Goal: Information Seeking & Learning: Compare options

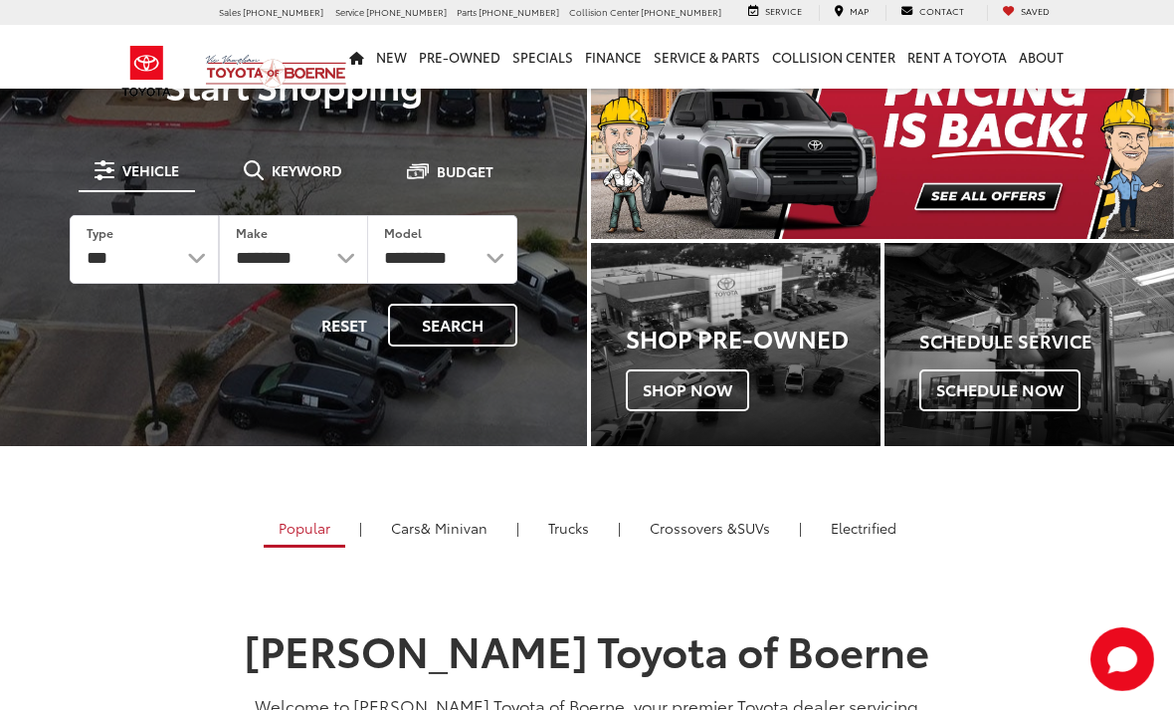
scroll to position [106, 0]
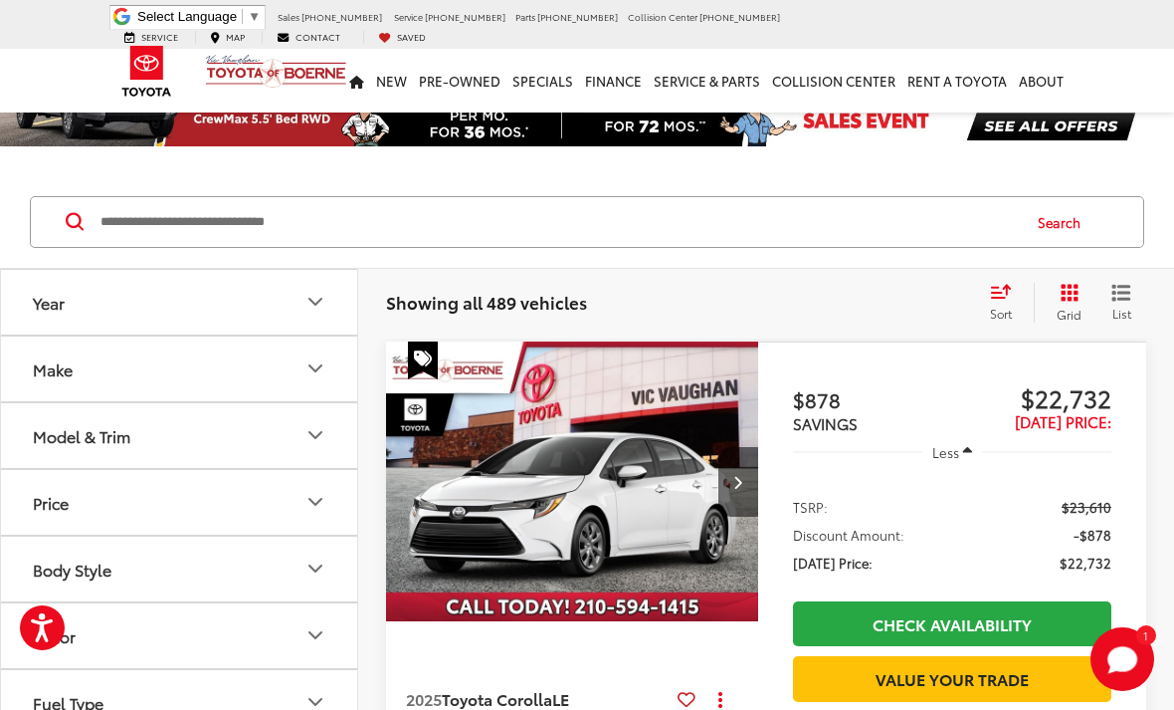
scroll to position [75, 0]
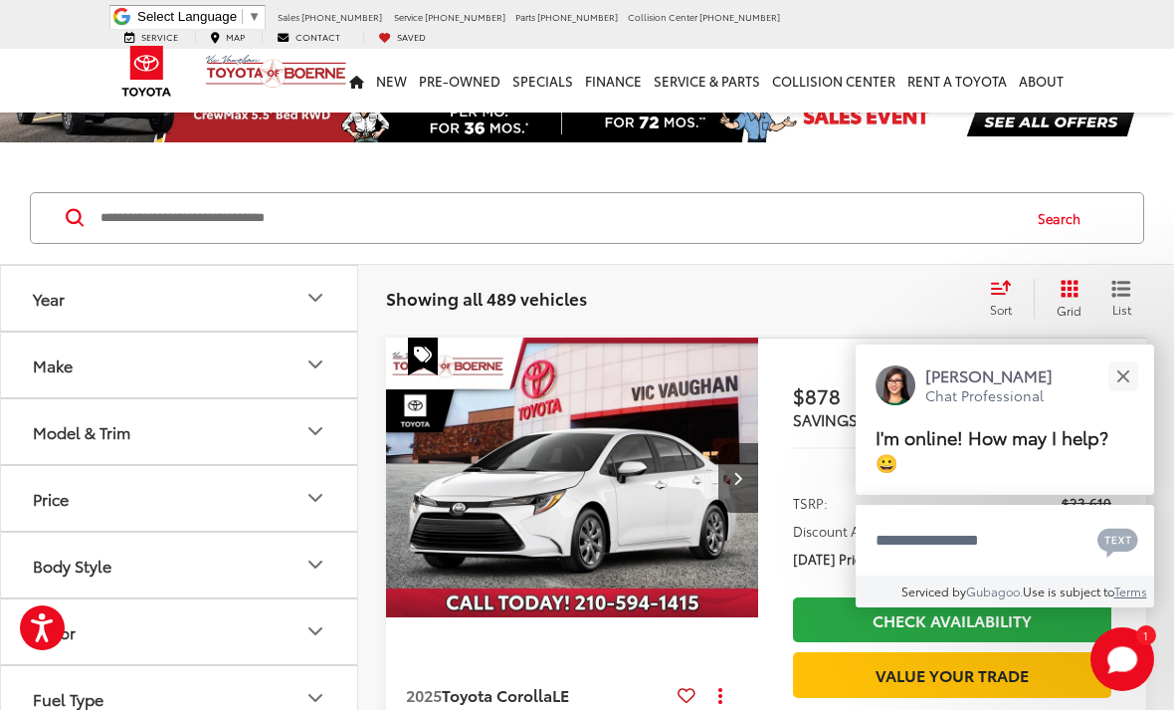
click at [257, 431] on button "Model & Trim" at bounding box center [180, 431] width 358 height 65
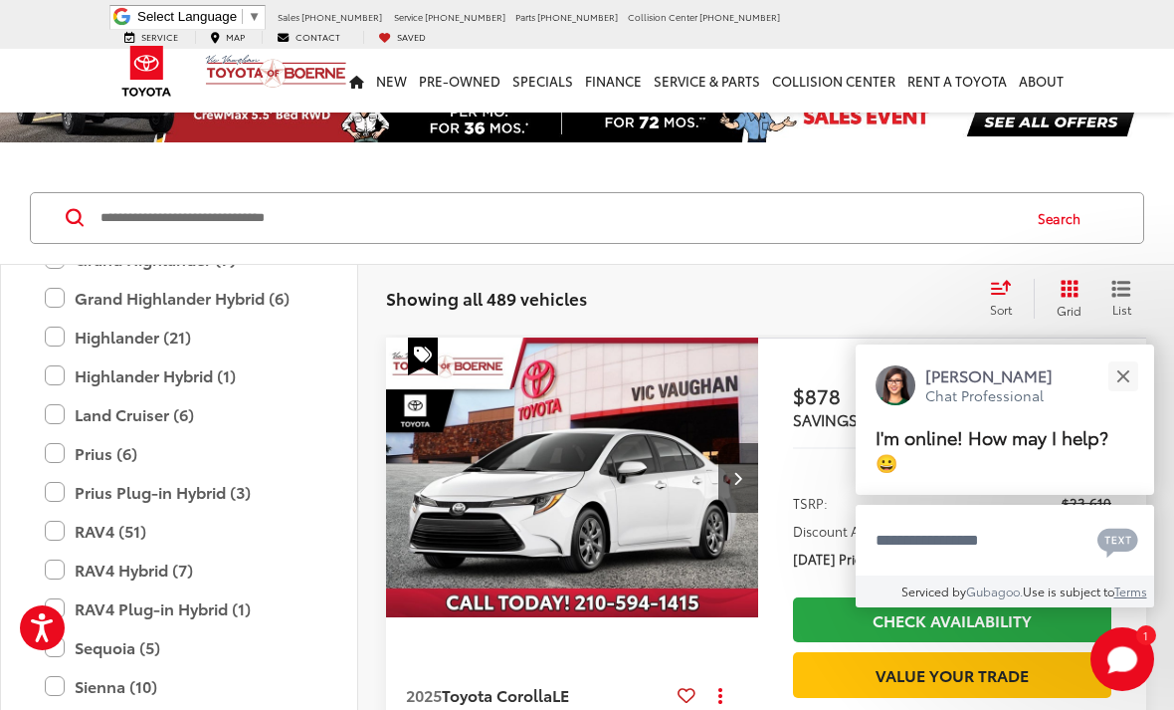
scroll to position [667, 0]
click at [58, 447] on label "Prius (6)" at bounding box center [179, 452] width 269 height 35
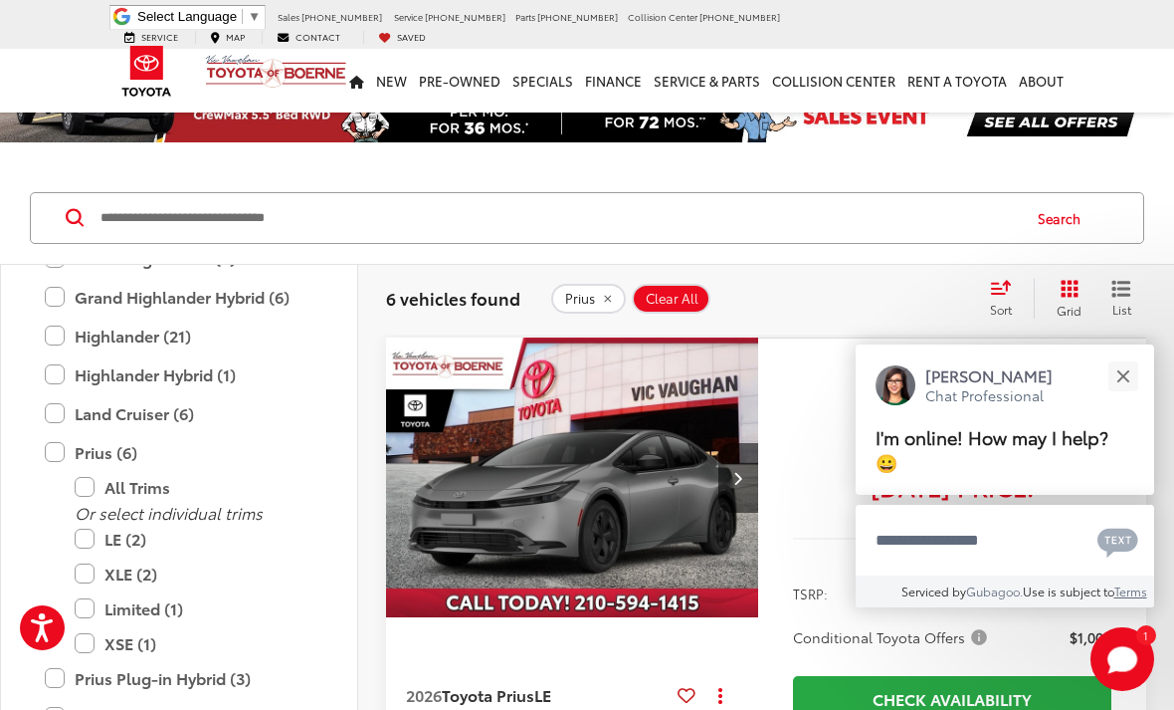
click at [1118, 397] on button "Close" at bounding box center [1123, 375] width 43 height 43
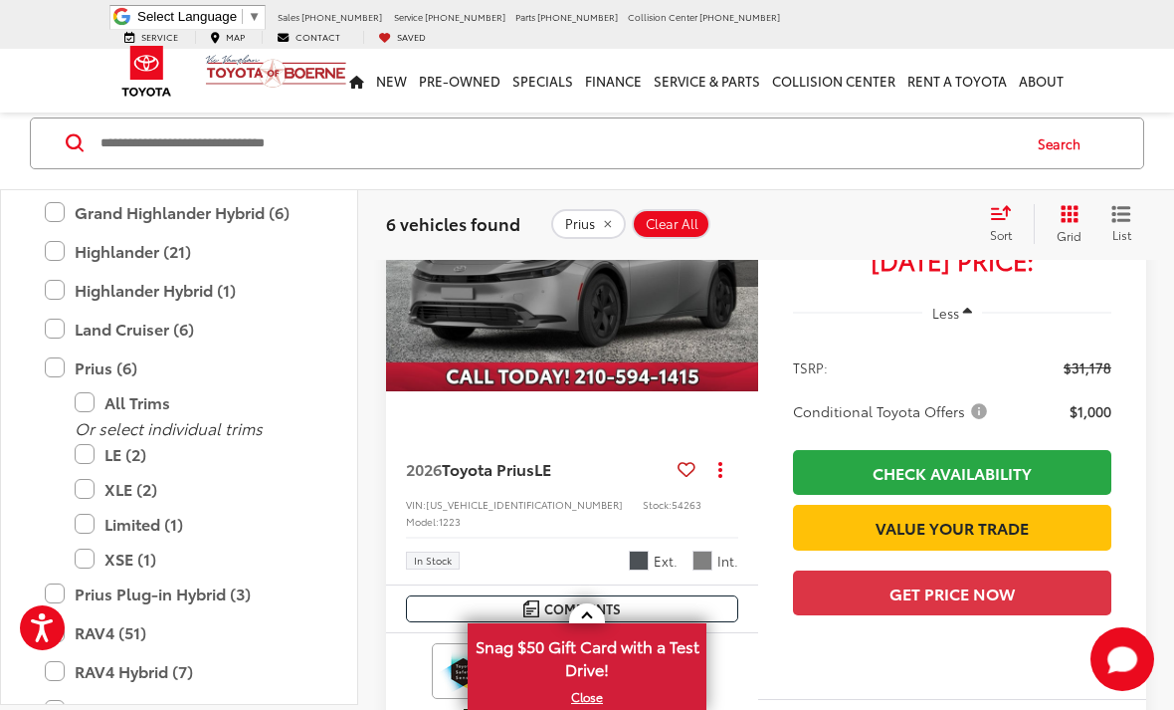
scroll to position [299, 0]
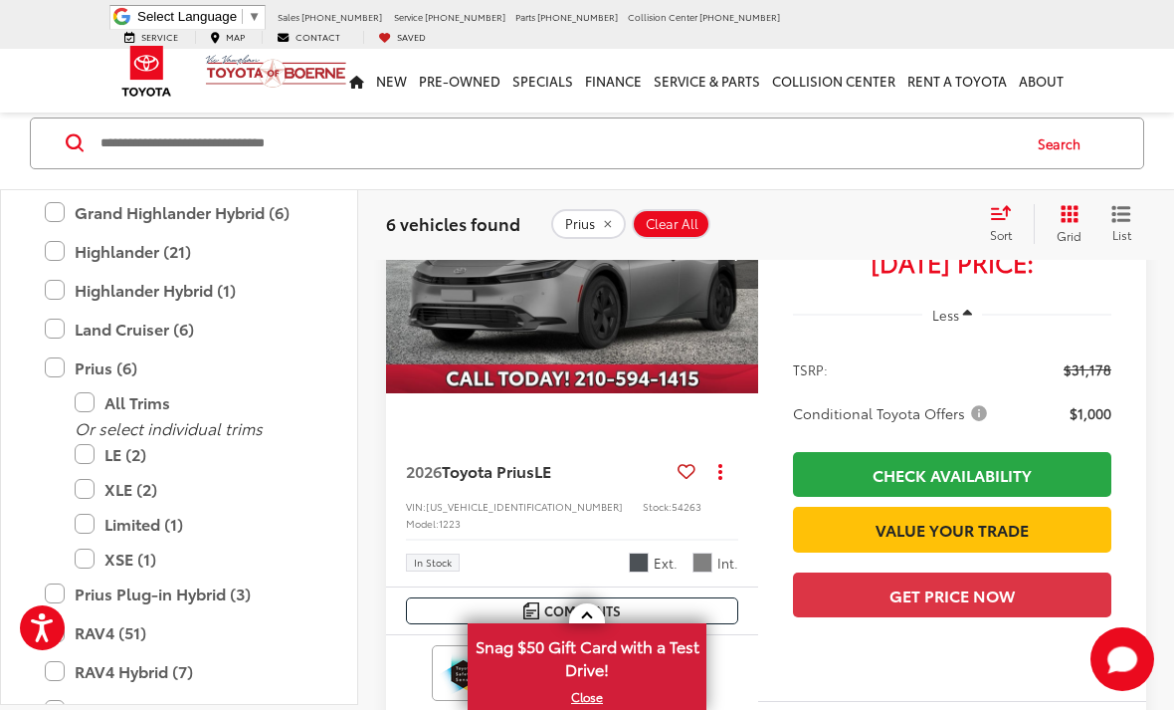
click at [534, 464] on span "Toyota Prius" at bounding box center [488, 470] width 93 height 23
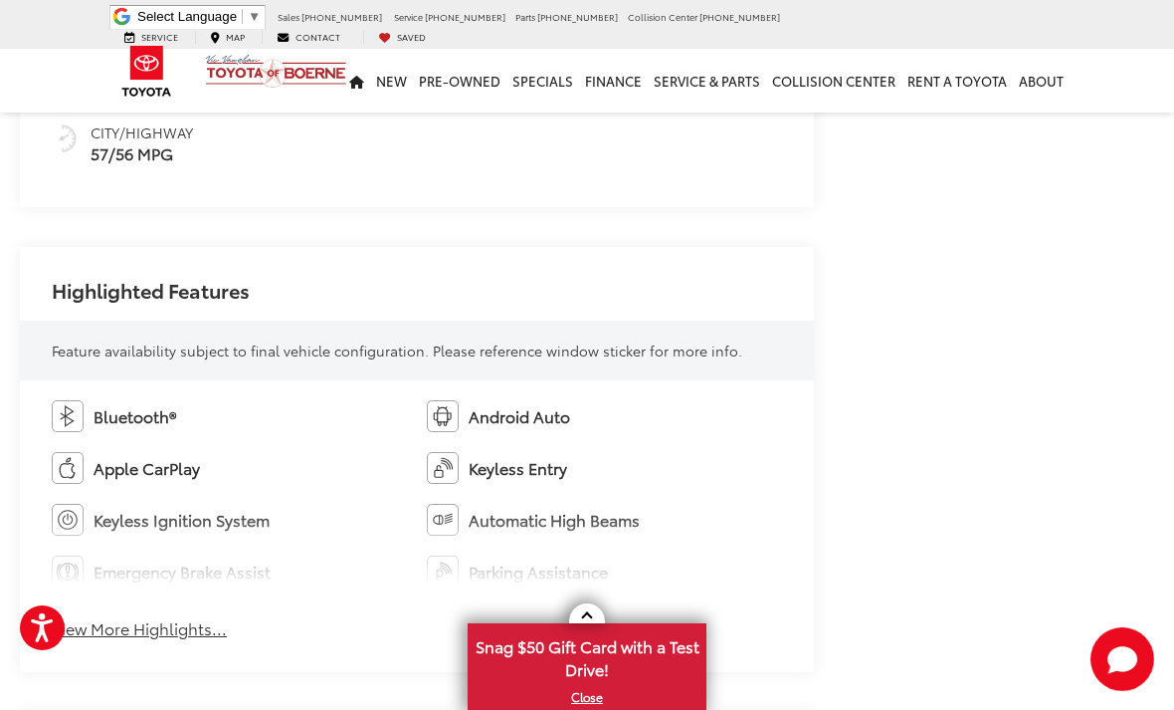
scroll to position [1007, 0]
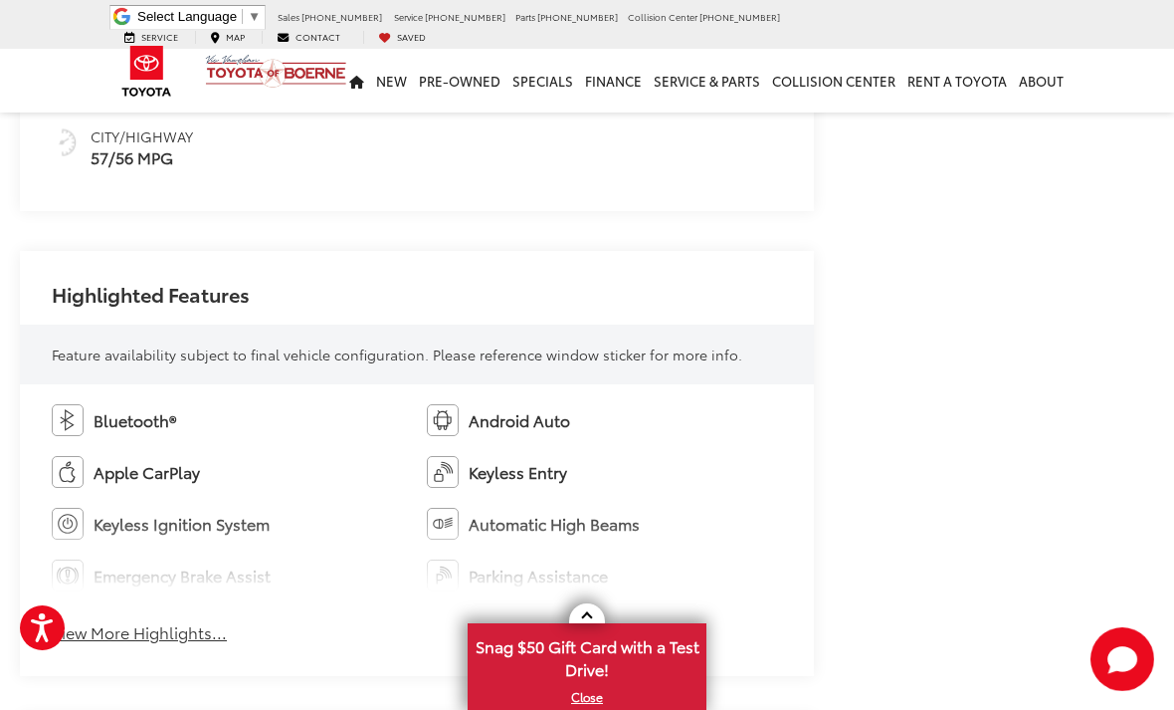
click at [184, 627] on button "View More Highlights..." at bounding box center [139, 632] width 175 height 23
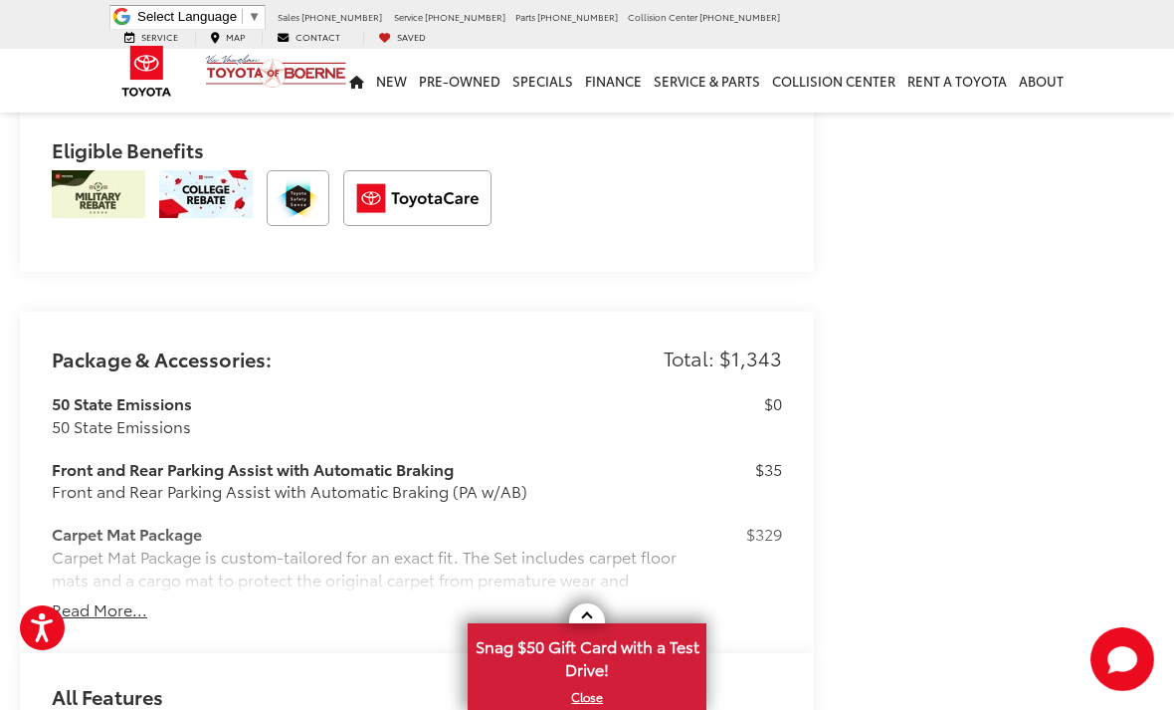
scroll to position [2069, 0]
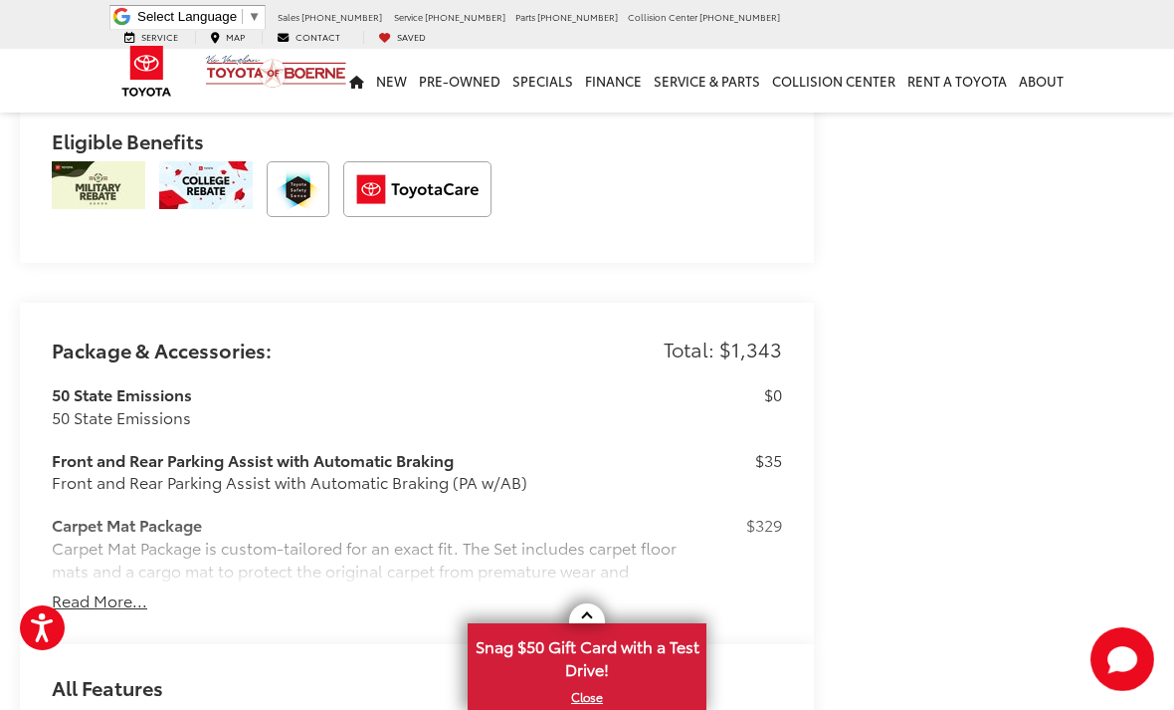
click at [133, 592] on button "Read More..." at bounding box center [100, 600] width 96 height 23
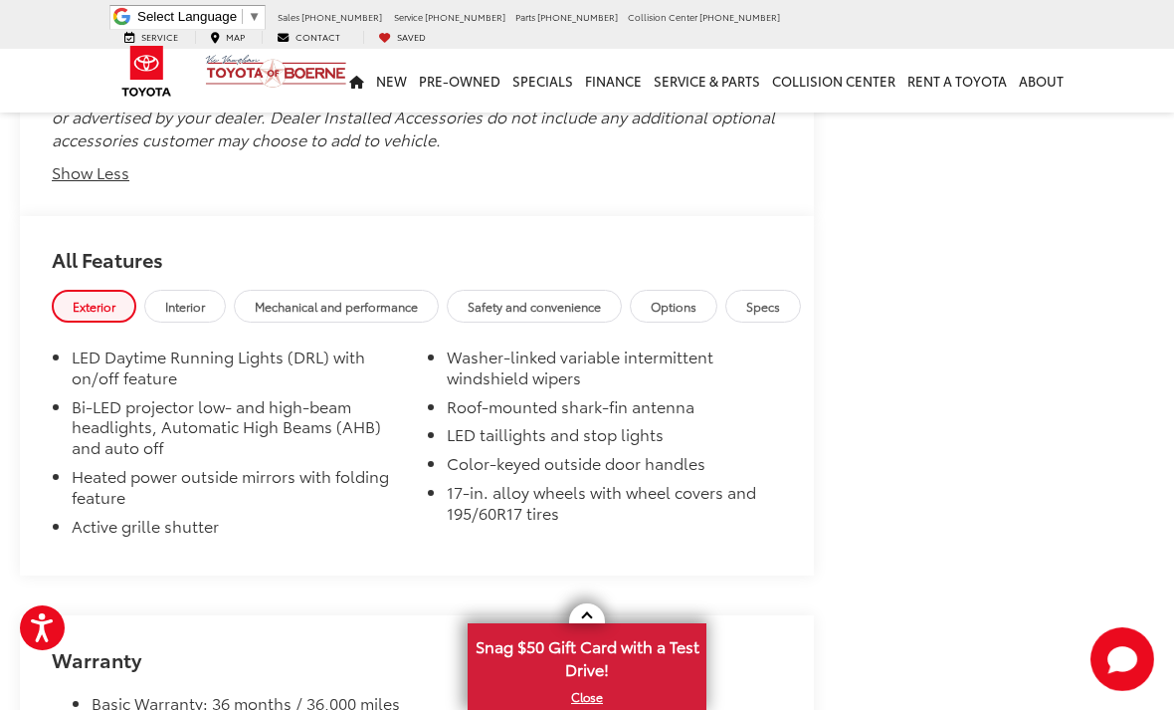
scroll to position [3520, 0]
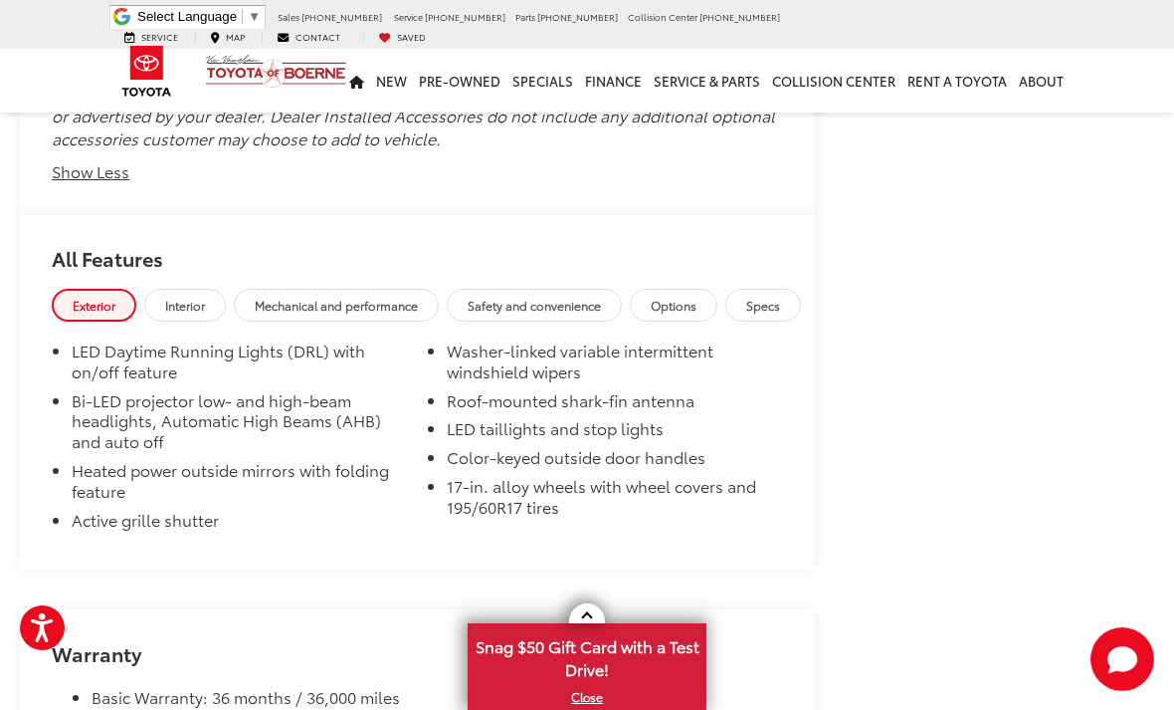
click at [187, 297] on span "Interior" at bounding box center [185, 305] width 40 height 17
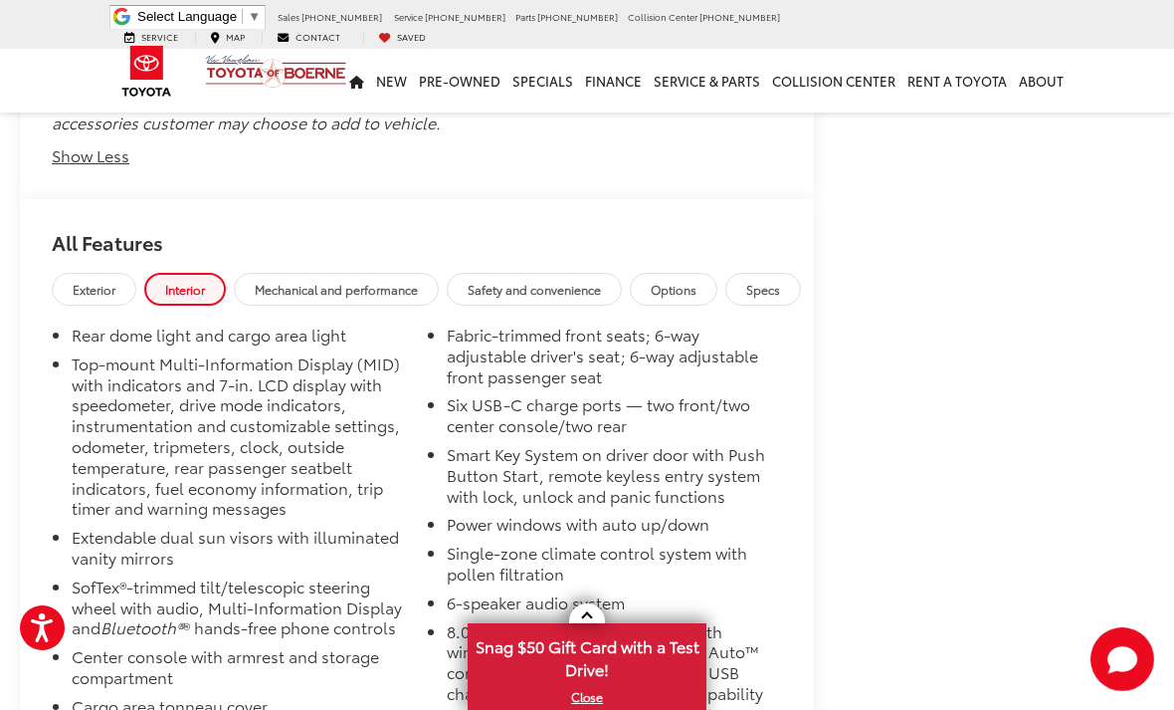
scroll to position [3533, 0]
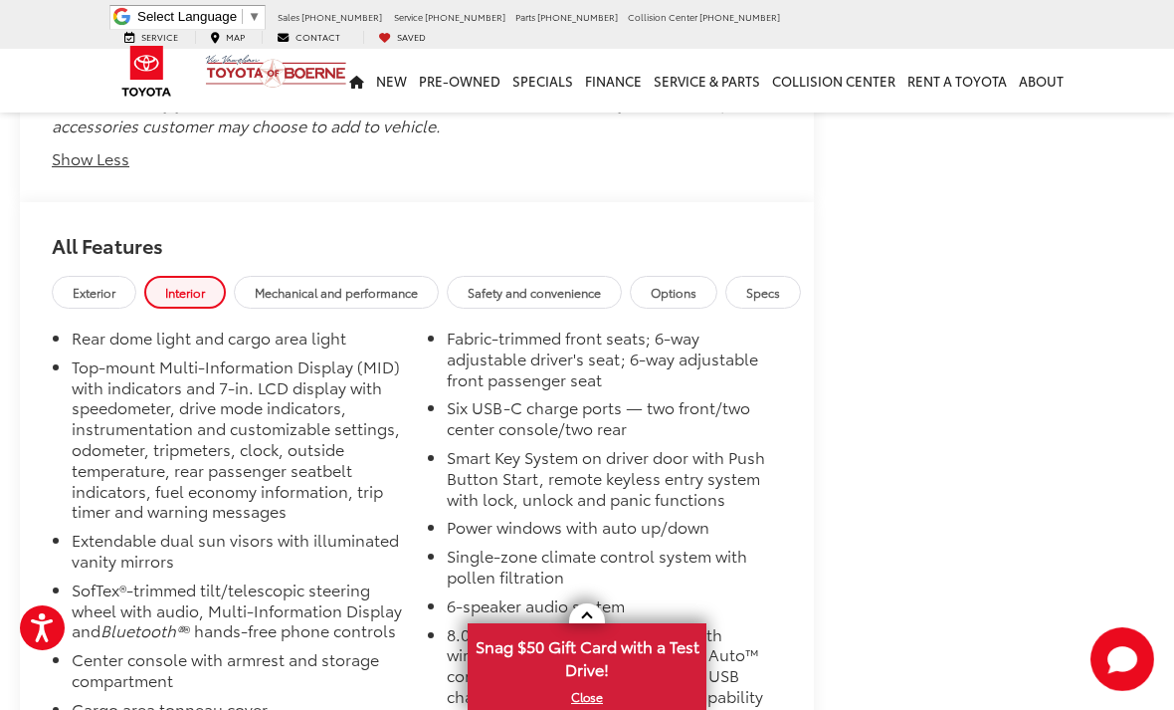
click at [592, 284] on span "Safety and convenience" at bounding box center [534, 292] width 133 height 17
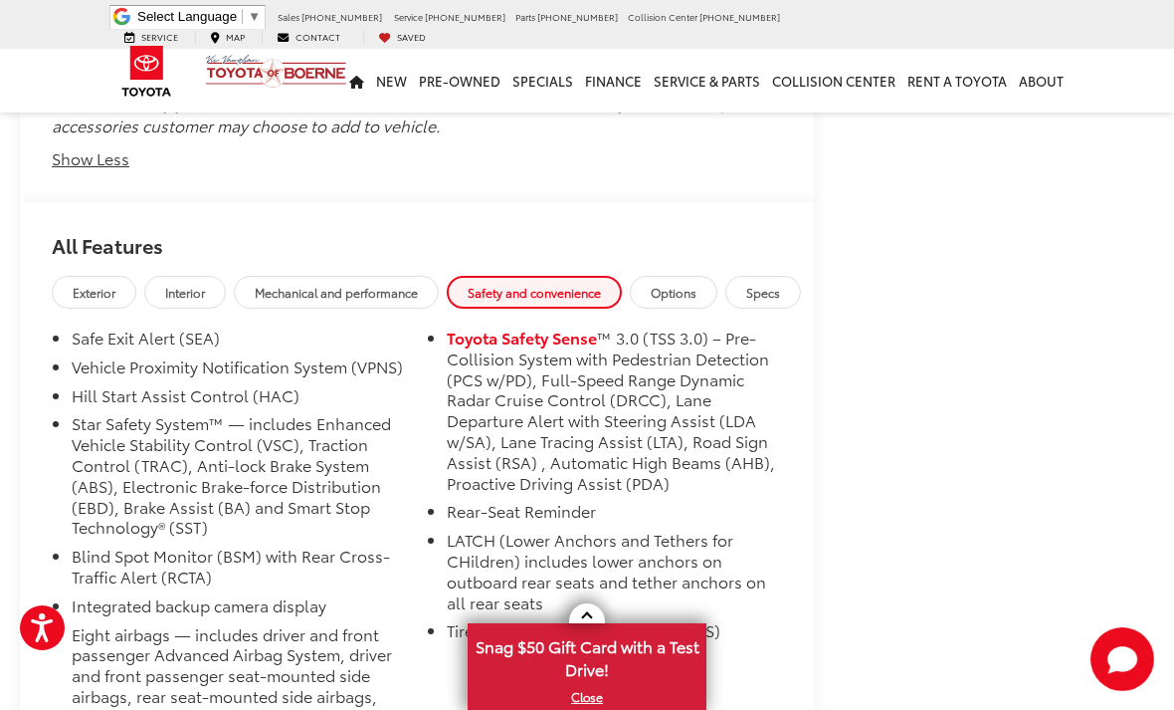
click at [697, 284] on span "Options" at bounding box center [674, 292] width 46 height 17
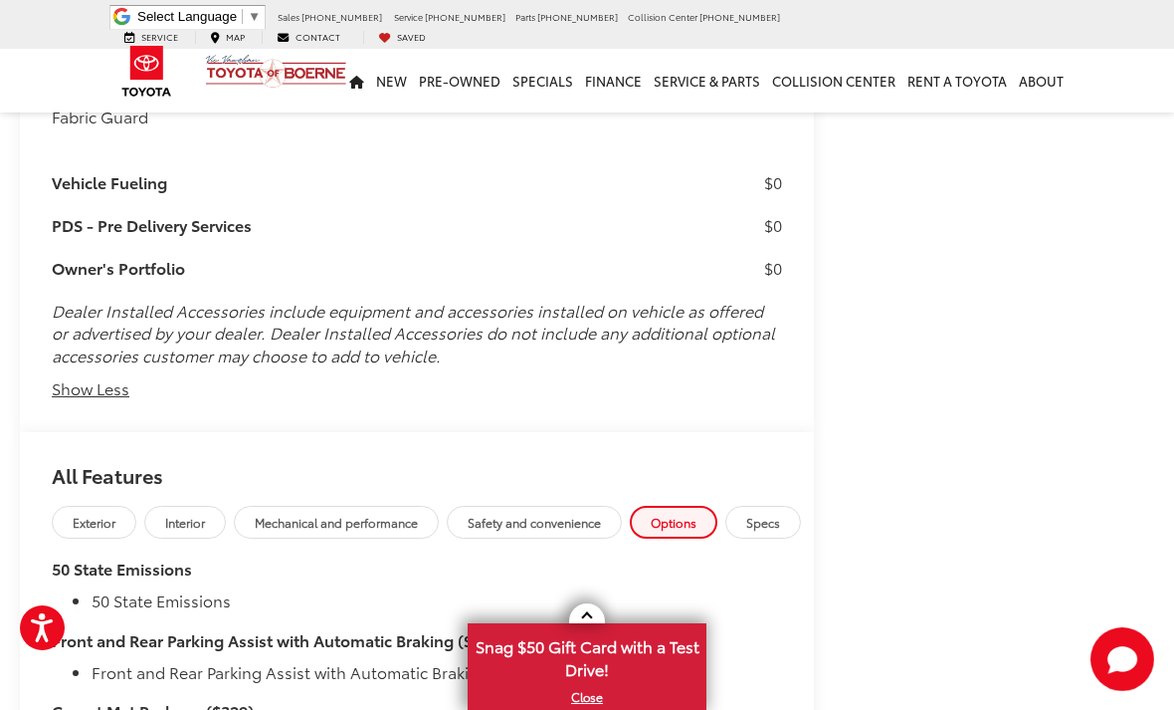
scroll to position [3301, 0]
click at [780, 515] on span "Specs" at bounding box center [763, 523] width 34 height 17
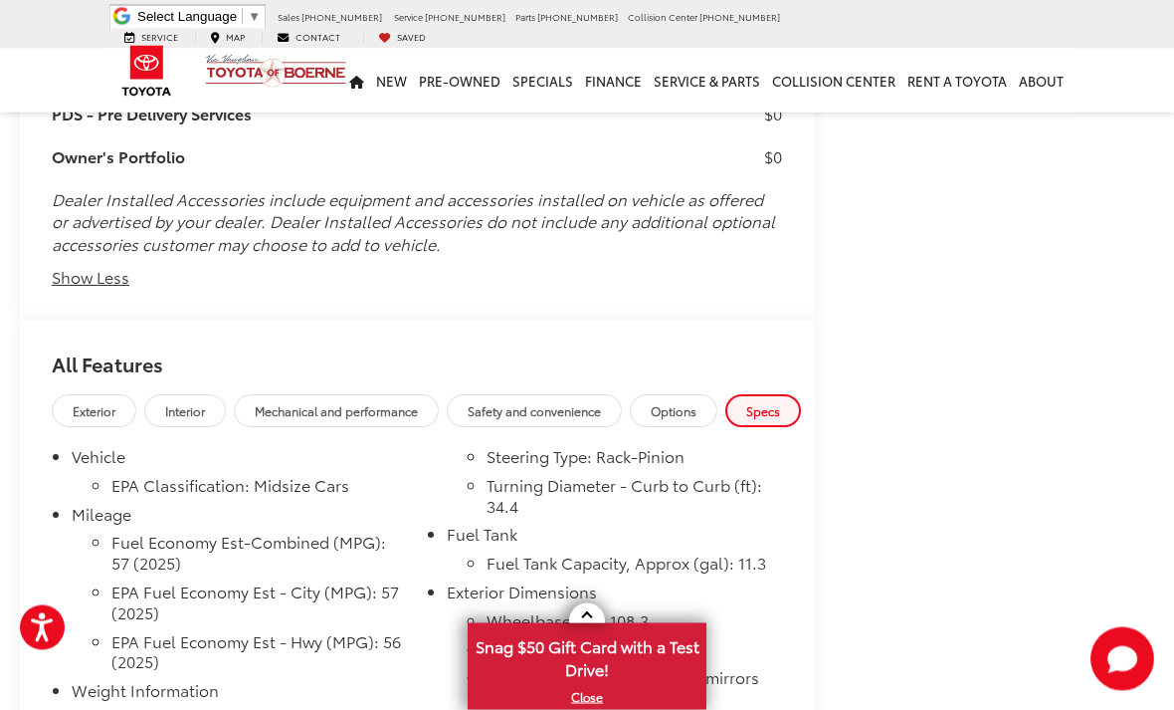
scroll to position [3414, 0]
click at [200, 402] on span "Interior" at bounding box center [185, 410] width 40 height 17
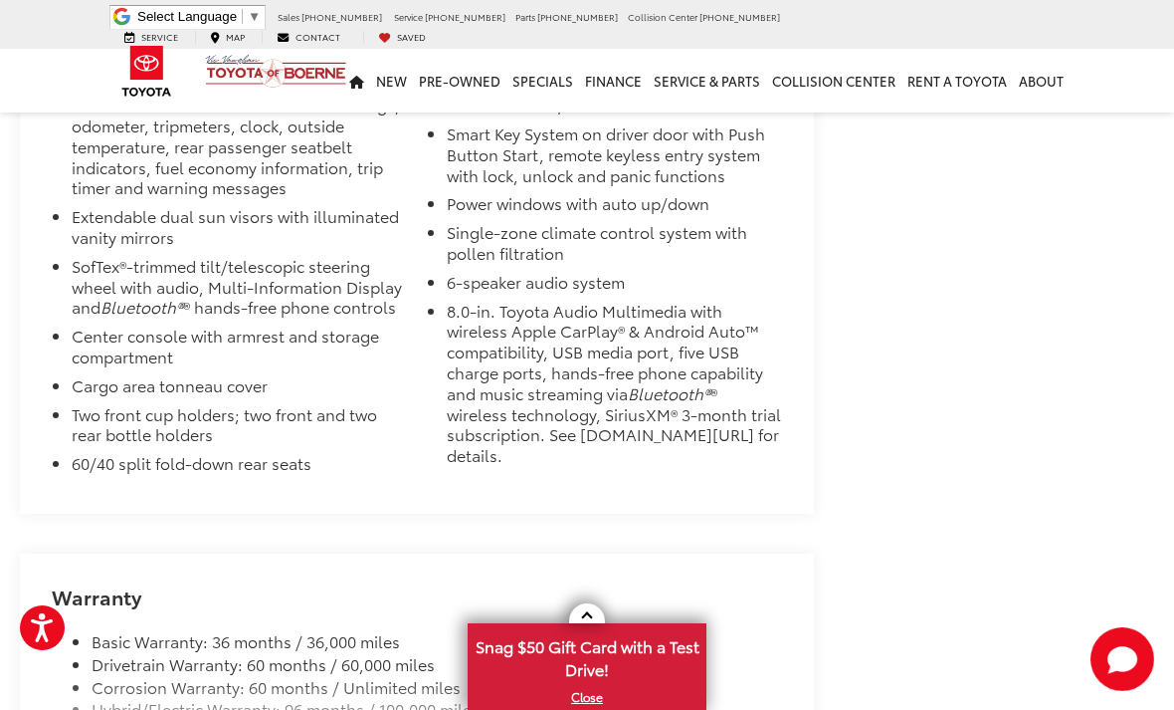
scroll to position [3854, 0]
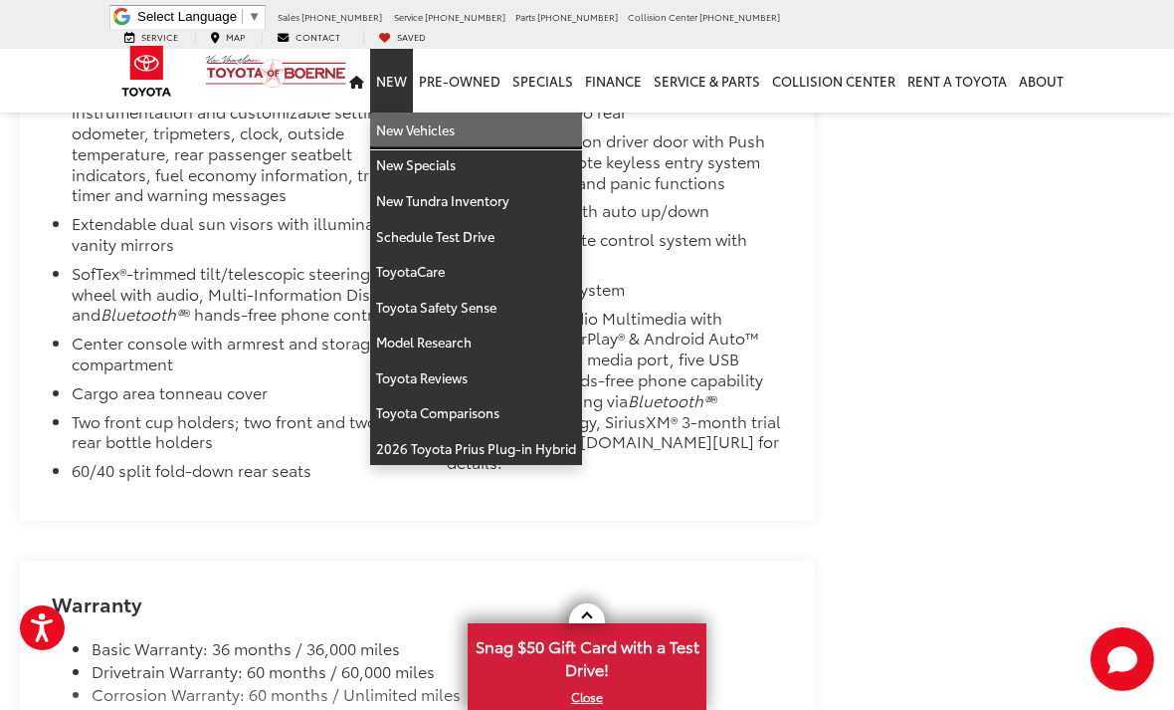
click at [472, 115] on link "New Vehicles" at bounding box center [476, 130] width 212 height 36
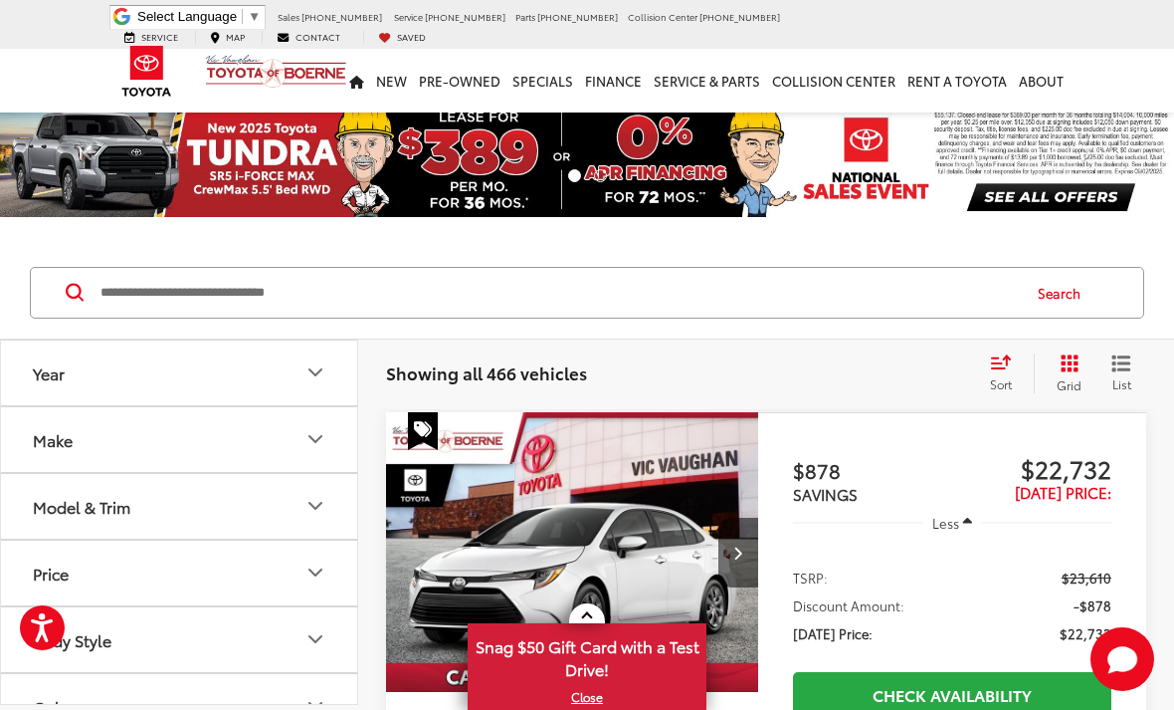
click at [312, 500] on icon "Model & Trim" at bounding box center [316, 506] width 24 height 24
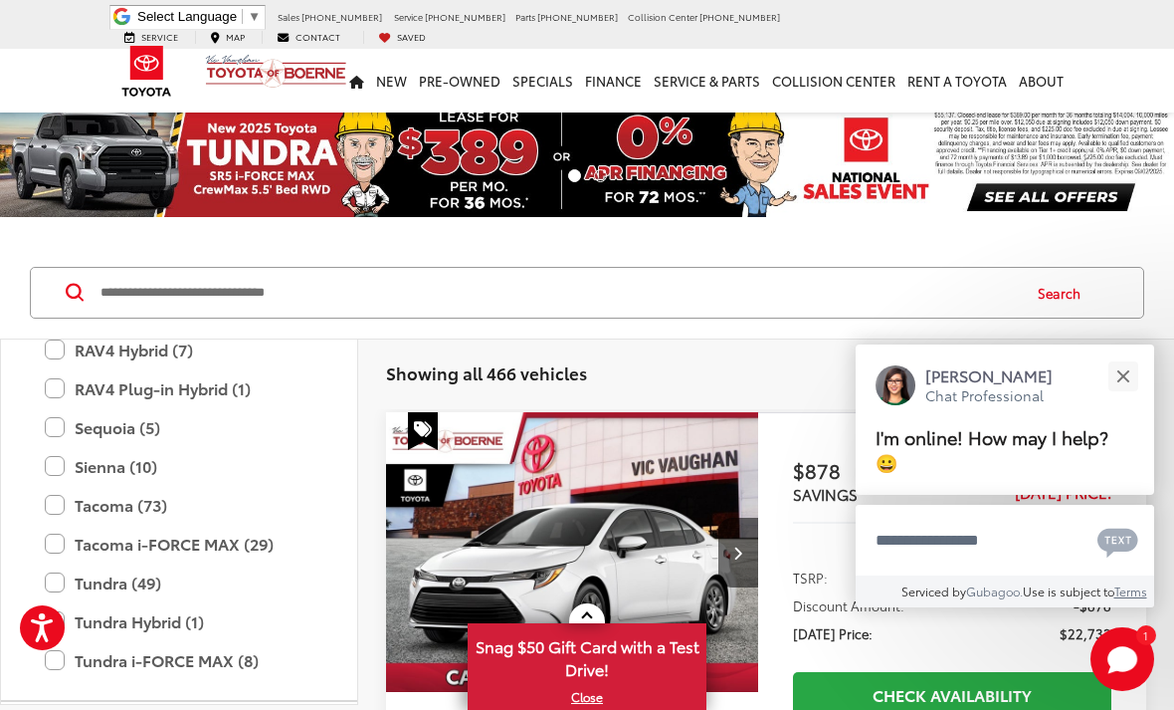
scroll to position [959, 0]
click at [61, 511] on label "Tacoma (73)" at bounding box center [179, 506] width 269 height 35
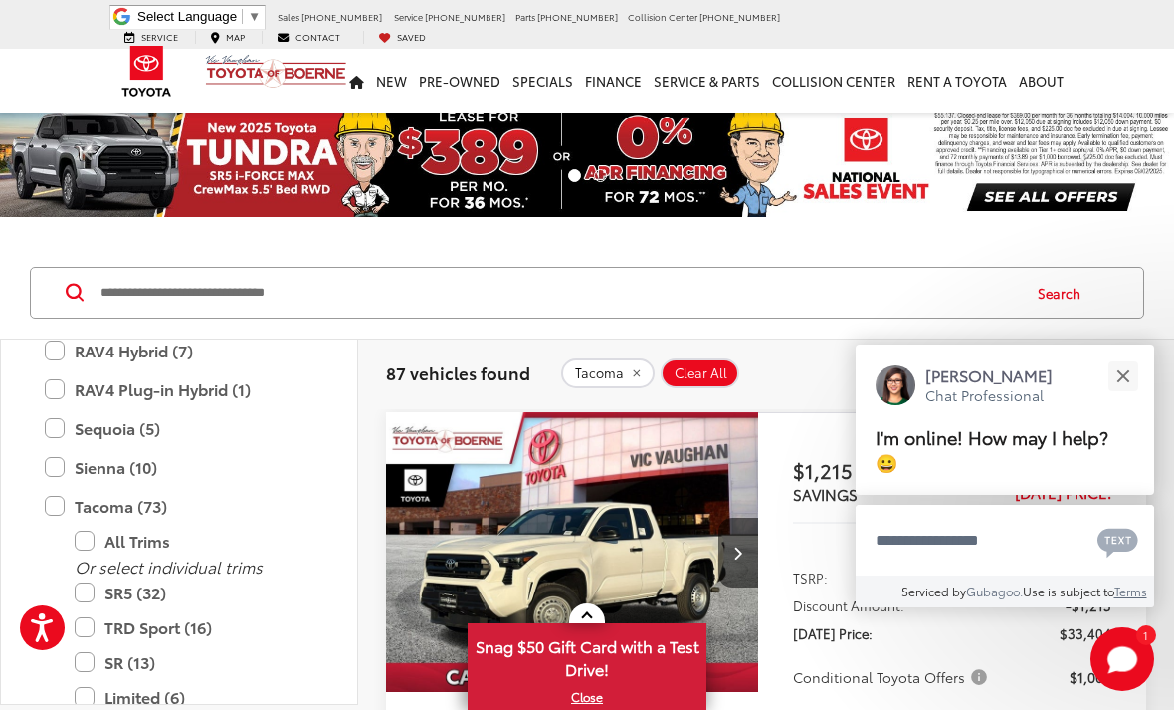
click at [82, 596] on label "SR5 (32)" at bounding box center [194, 592] width 239 height 35
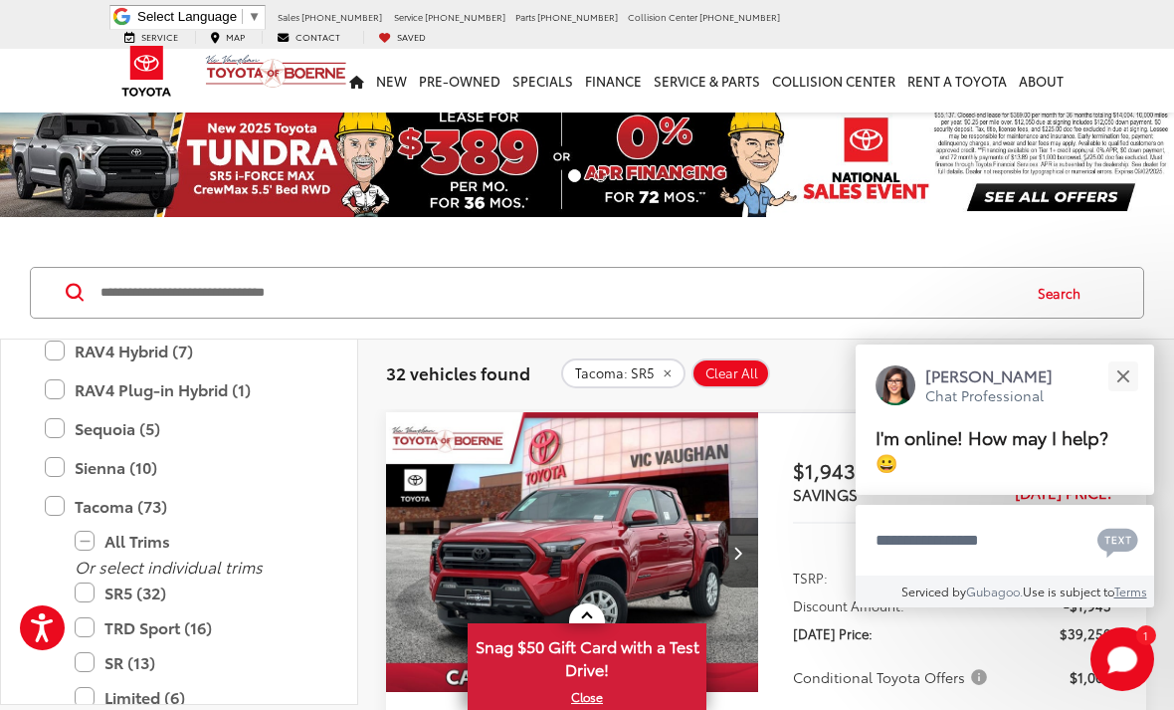
click at [1122, 371] on button "Close" at bounding box center [1123, 375] width 43 height 43
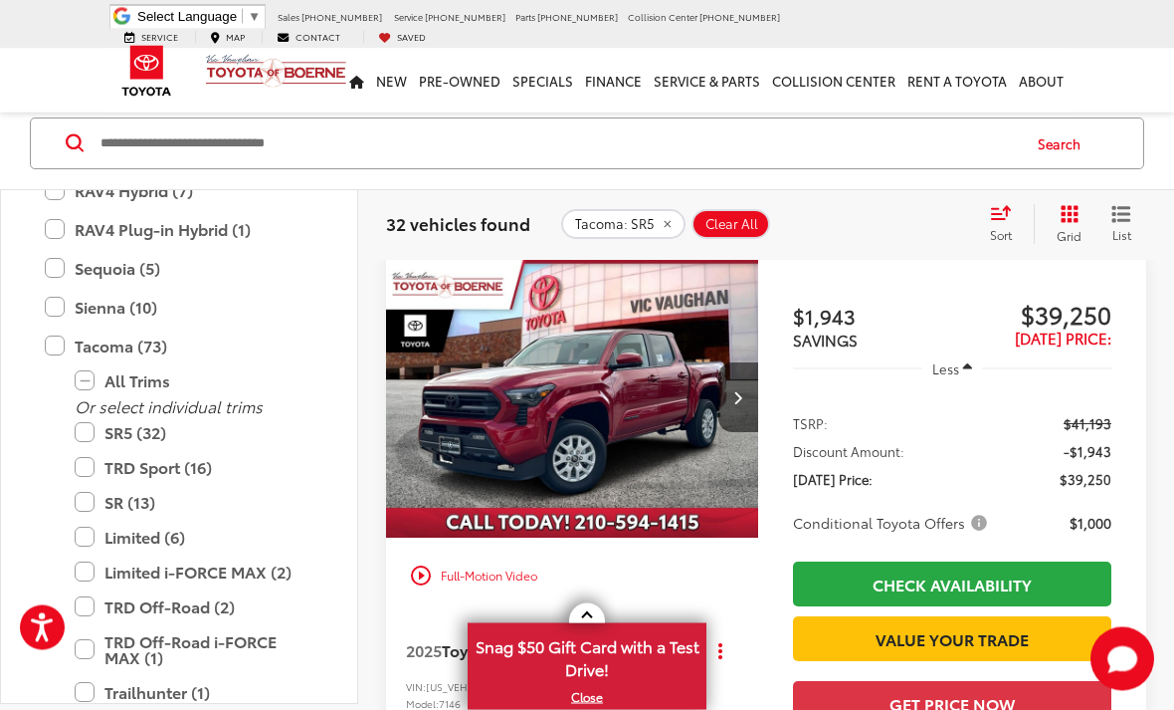
scroll to position [876, 0]
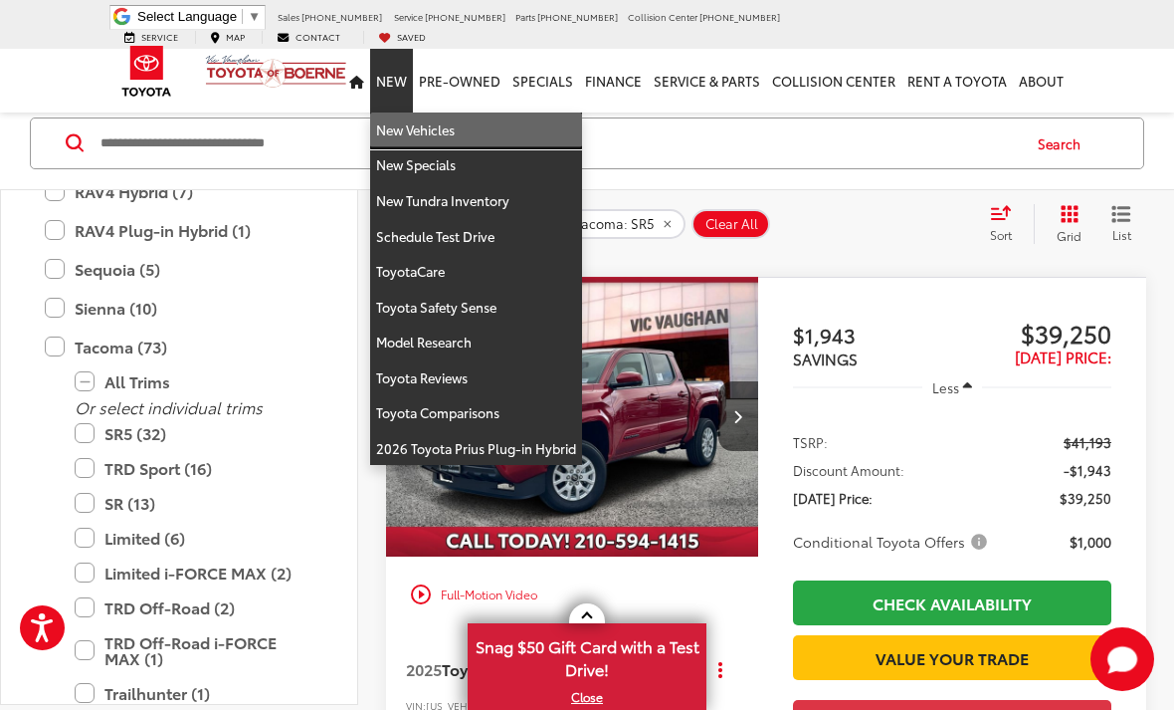
click at [452, 115] on link "New Vehicles" at bounding box center [476, 130] width 212 height 36
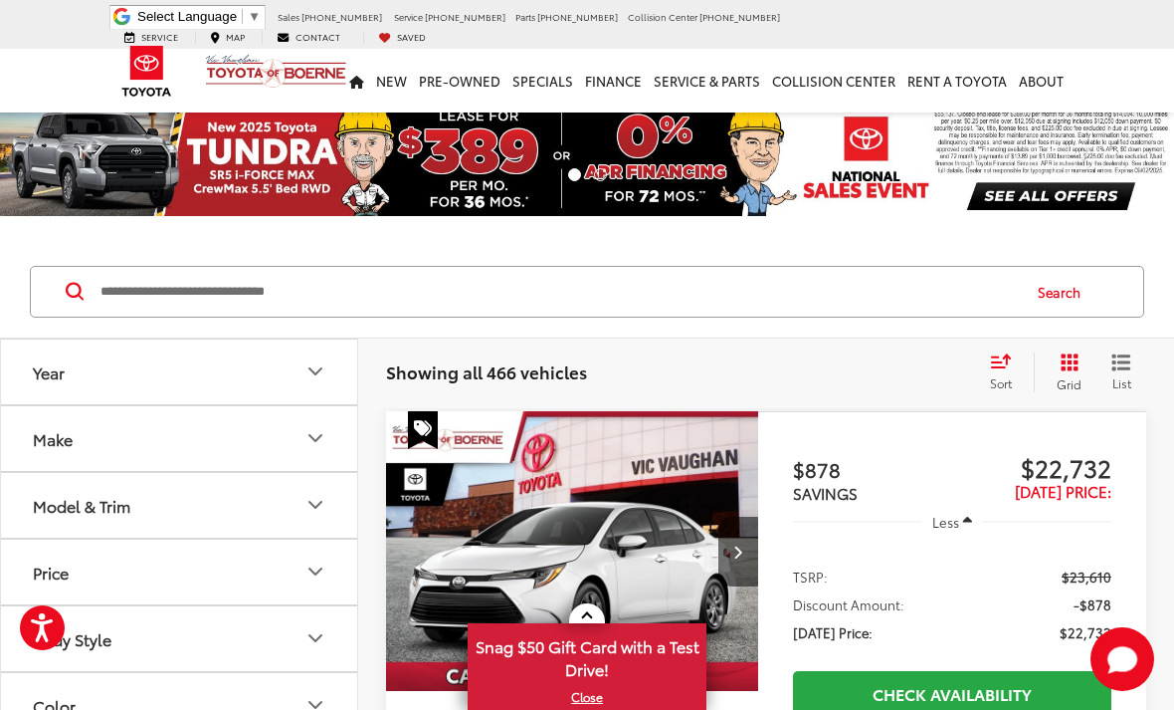
scroll to position [3, 0]
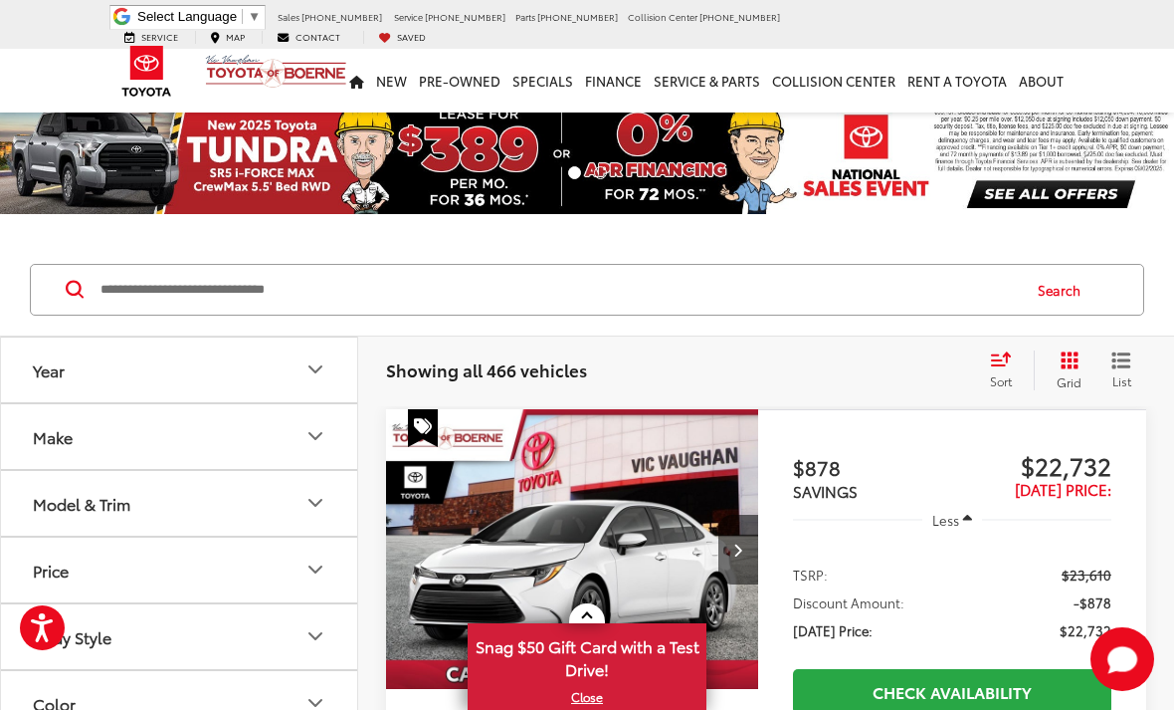
click at [306, 497] on icon "Model & Trim" at bounding box center [316, 503] width 24 height 24
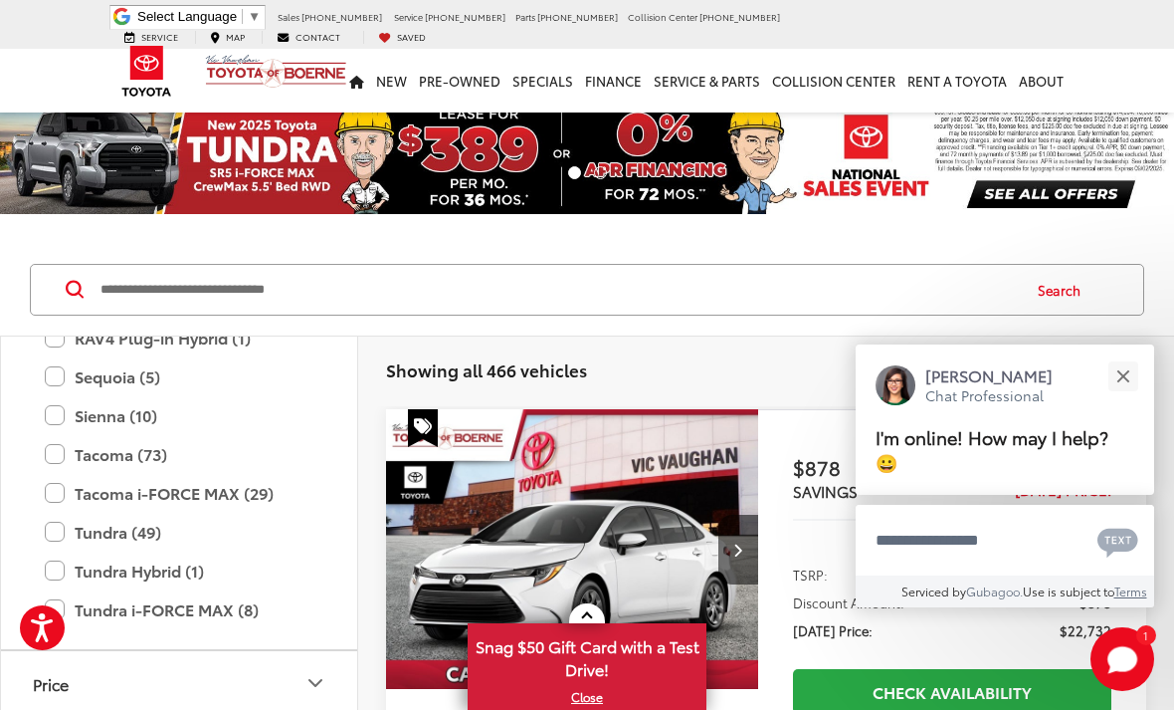
scroll to position [1009, 0]
click at [61, 414] on label "Sienna (10)" at bounding box center [179, 414] width 269 height 35
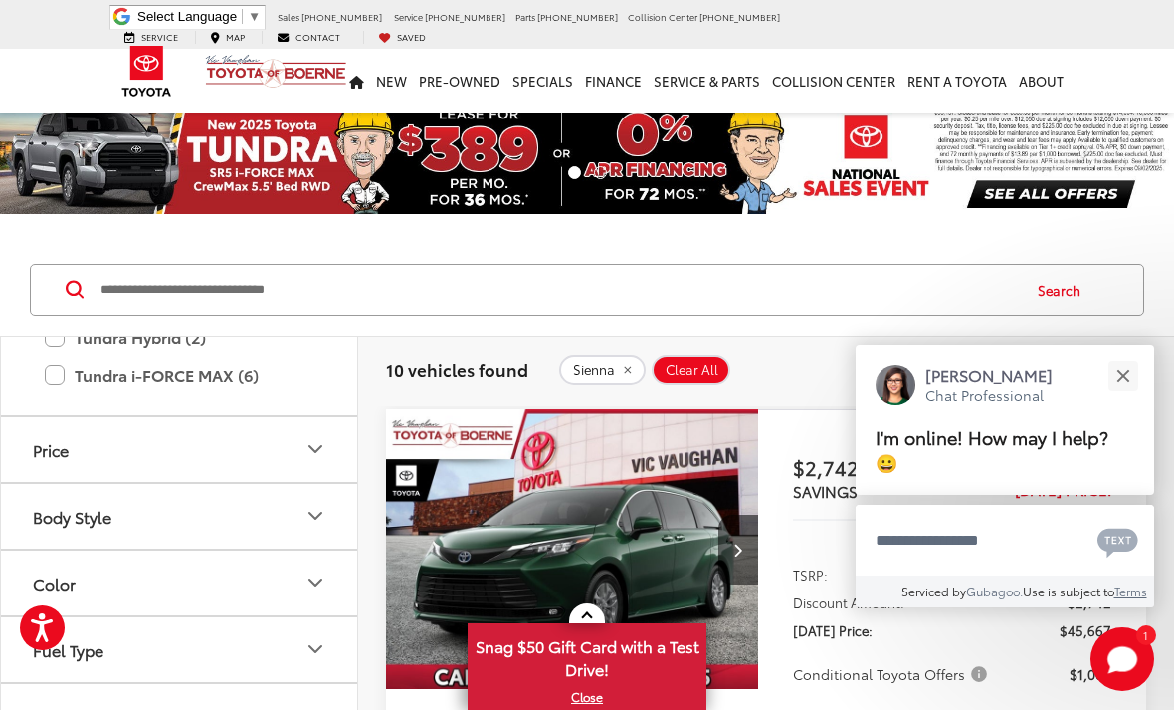
click at [1104, 397] on button "Close" at bounding box center [1123, 375] width 43 height 43
